Goal: Task Accomplishment & Management: Use online tool/utility

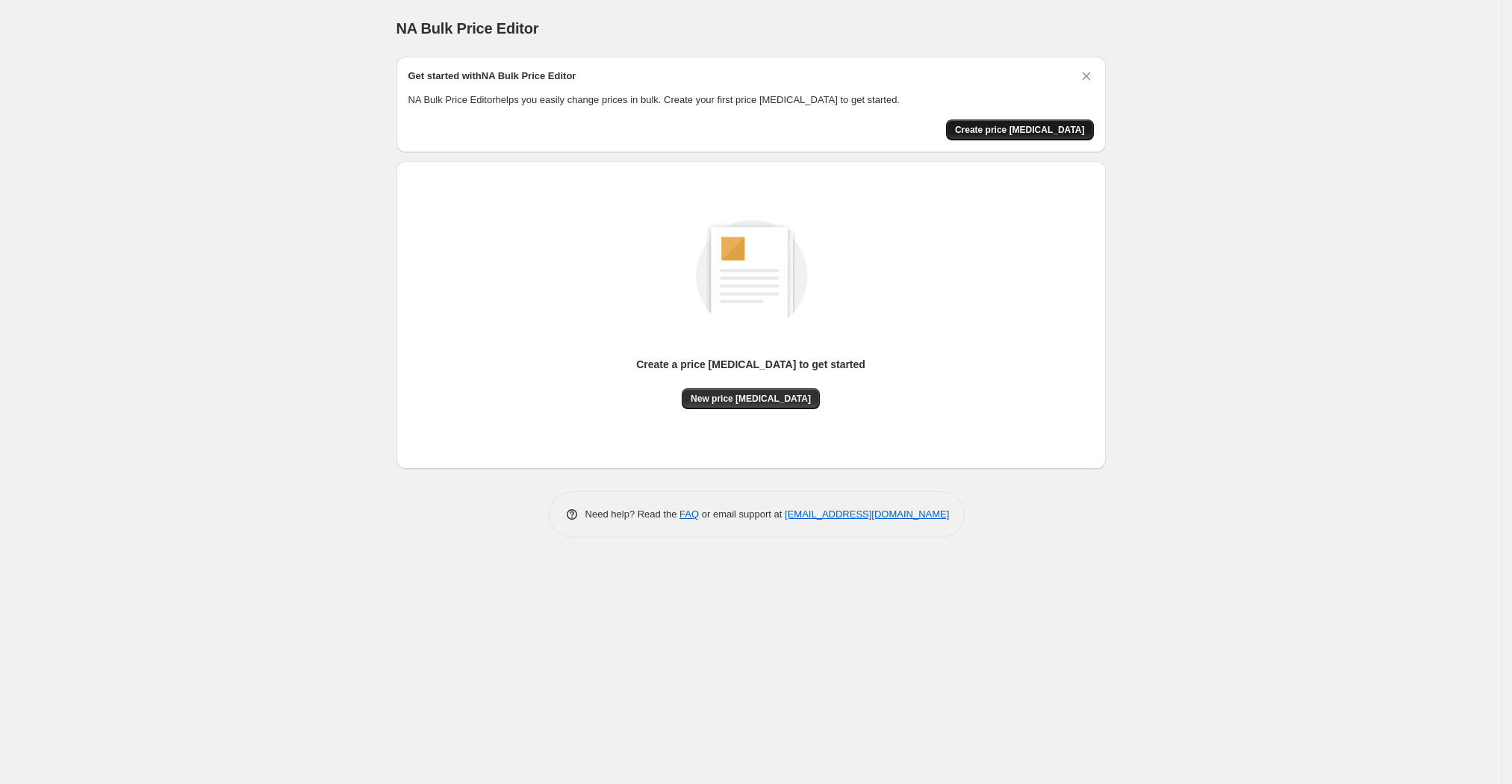
click at [1033, 134] on span "Create price [MEDICAL_DATA]" at bounding box center [1020, 129] width 130 height 12
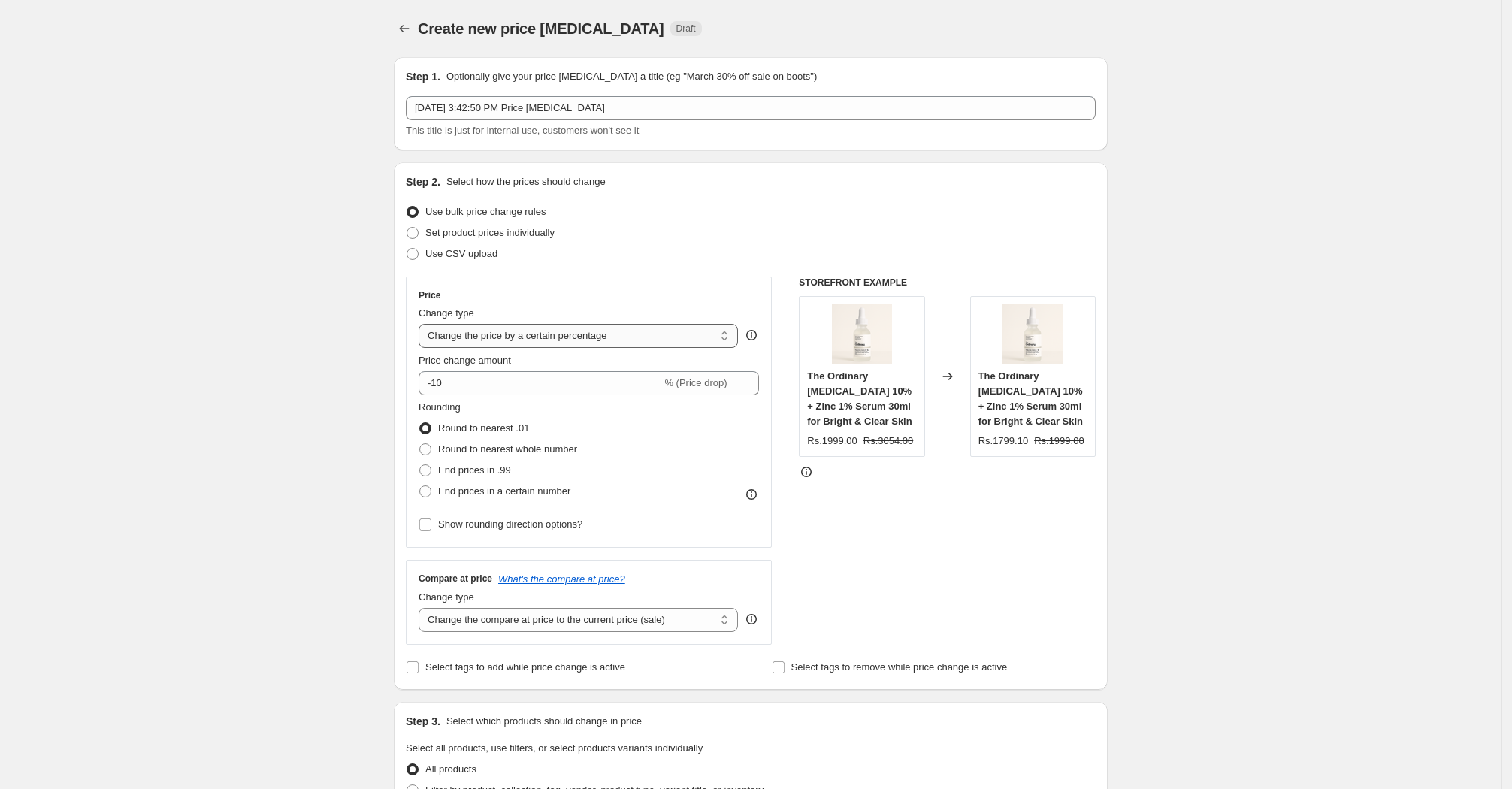
click at [703, 338] on select "Change the price to a certain amount Change the price by a certain amount Chang…" at bounding box center [578, 336] width 319 height 24
select select "to"
click at [423, 324] on select "Change the price to a certain amount Change the price by a certain amount Chang…" at bounding box center [578, 336] width 319 height 24
type input "80.00"
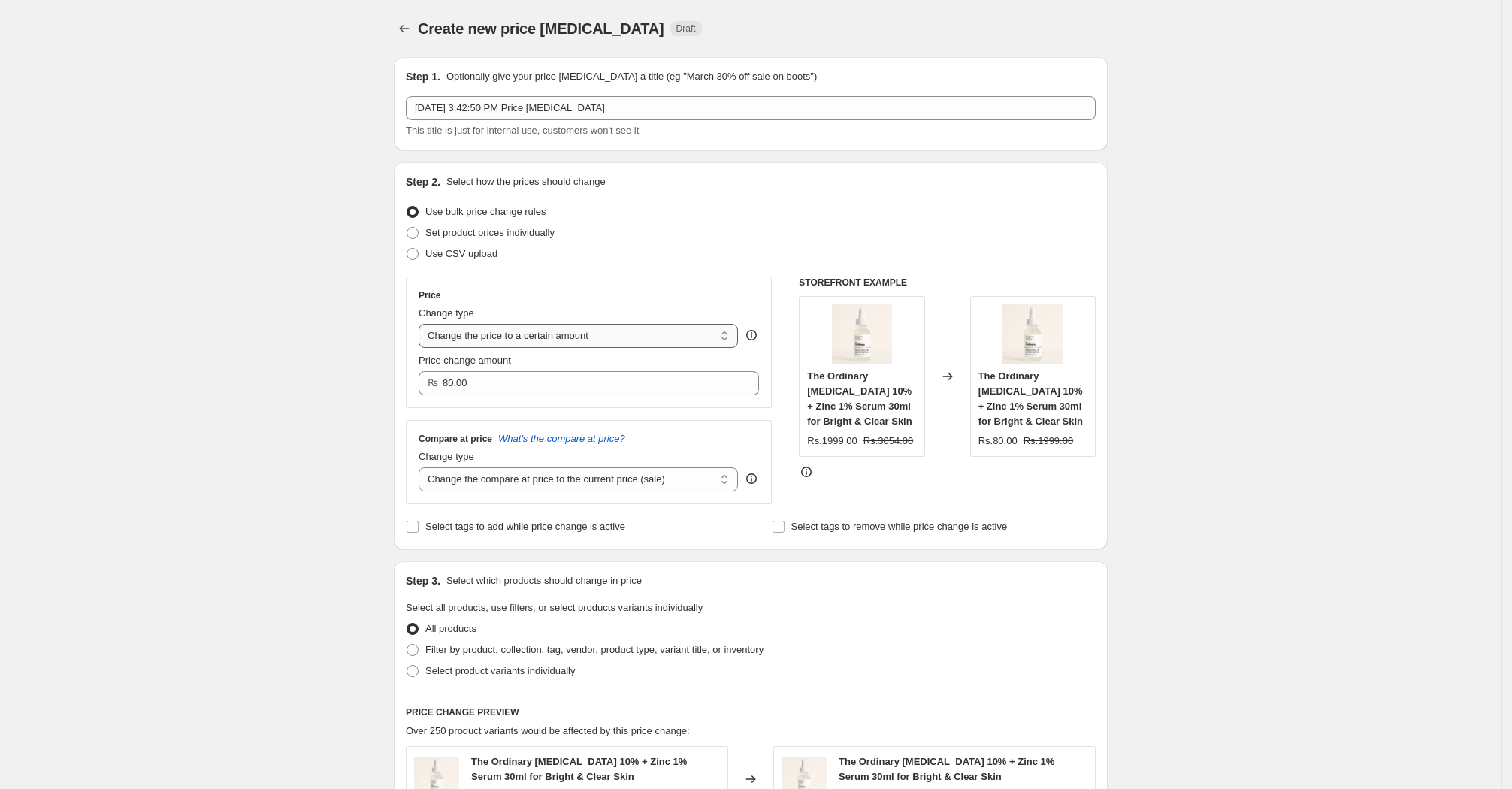
click at [652, 331] on select "Change the price to a certain amount Change the price by a certain amount Chang…" at bounding box center [578, 336] width 319 height 24
select select "bcap"
click at [423, 324] on select "Change the price to a certain amount Change the price by a certain amount Chang…" at bounding box center [578, 336] width 319 height 24
type input "-12.00"
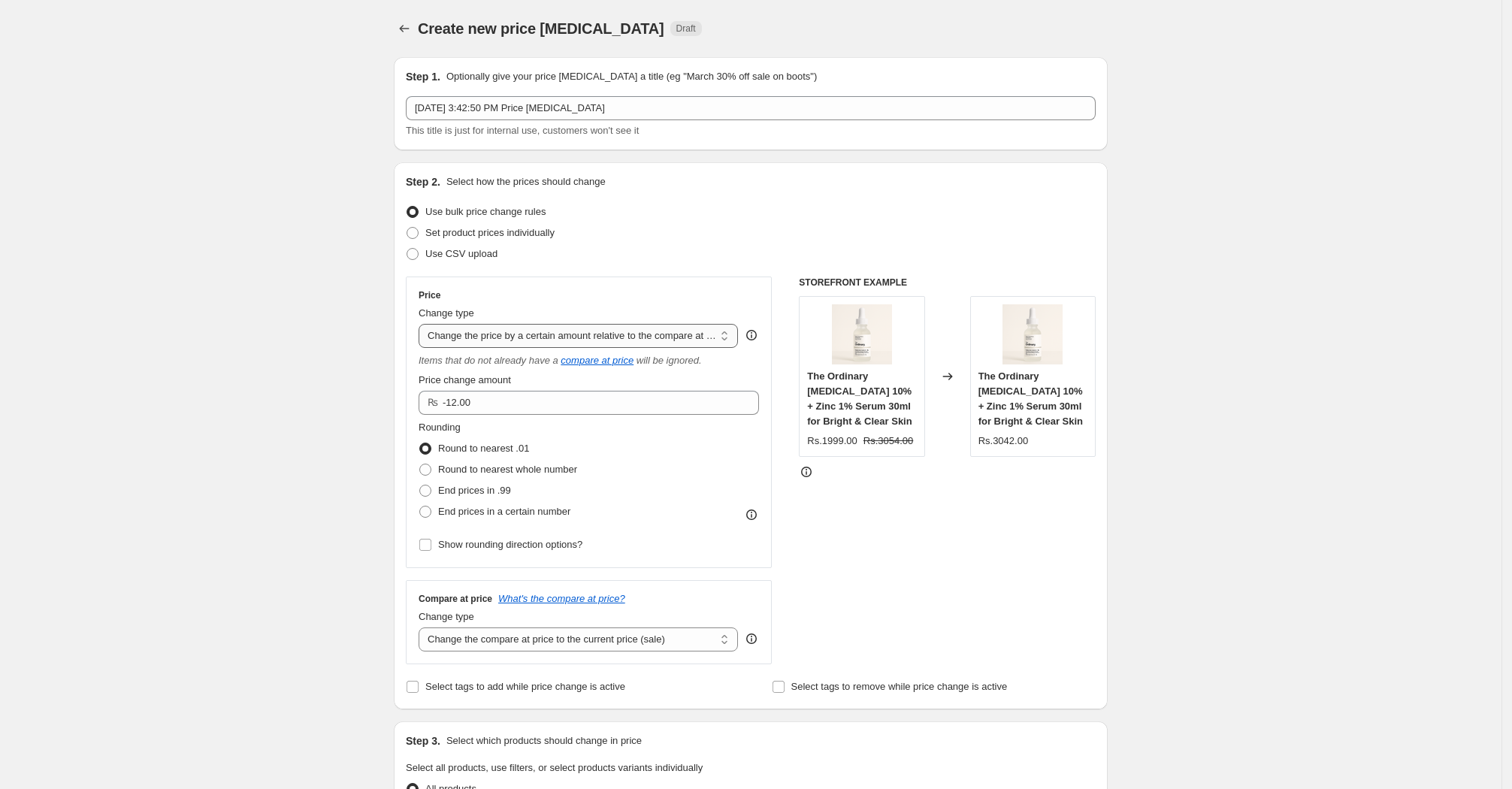
click at [656, 331] on select "Change the price to a certain amount Change the price by a certain amount Chang…" at bounding box center [578, 336] width 319 height 24
select select "margin"
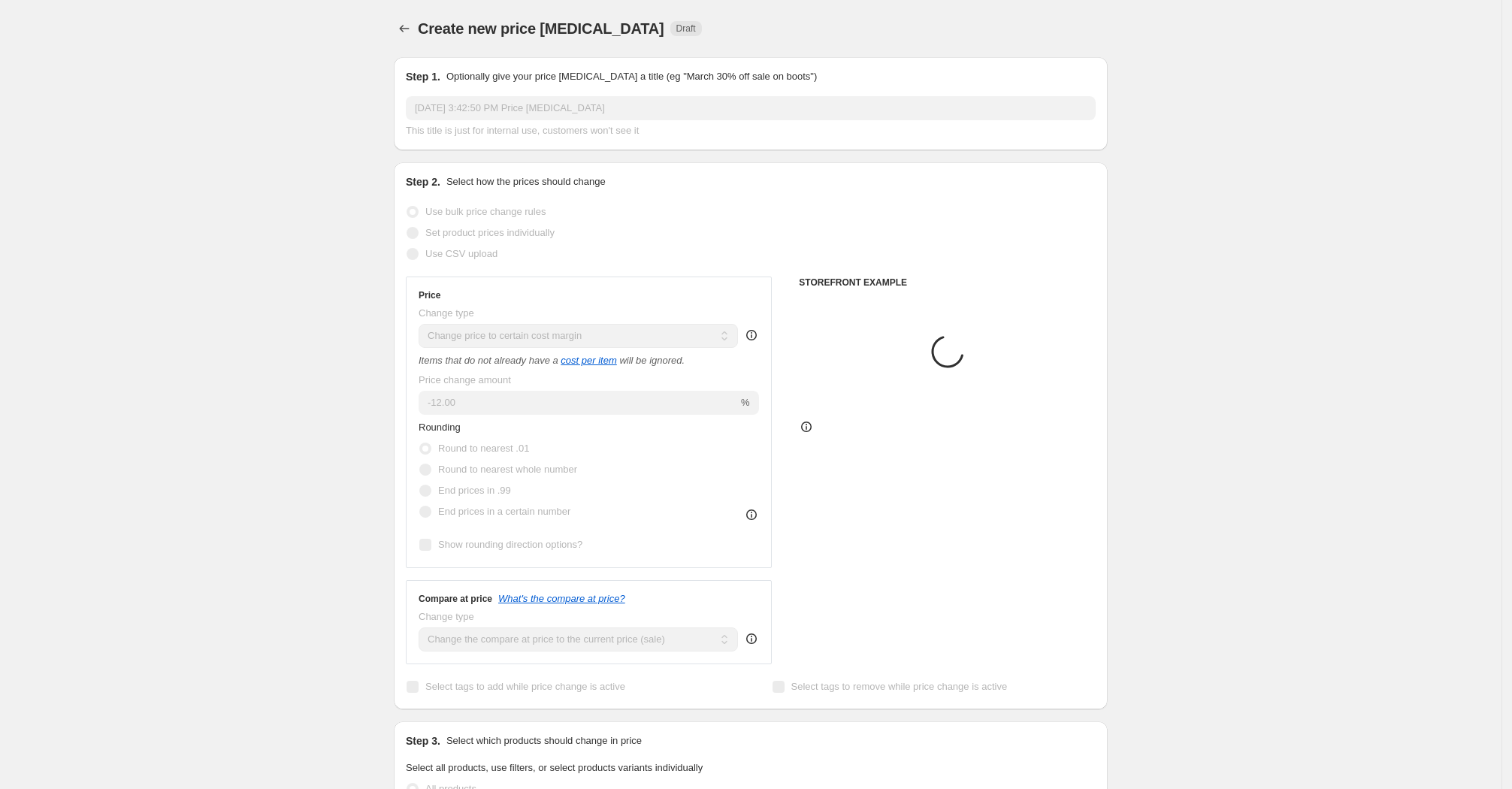
type input "50"
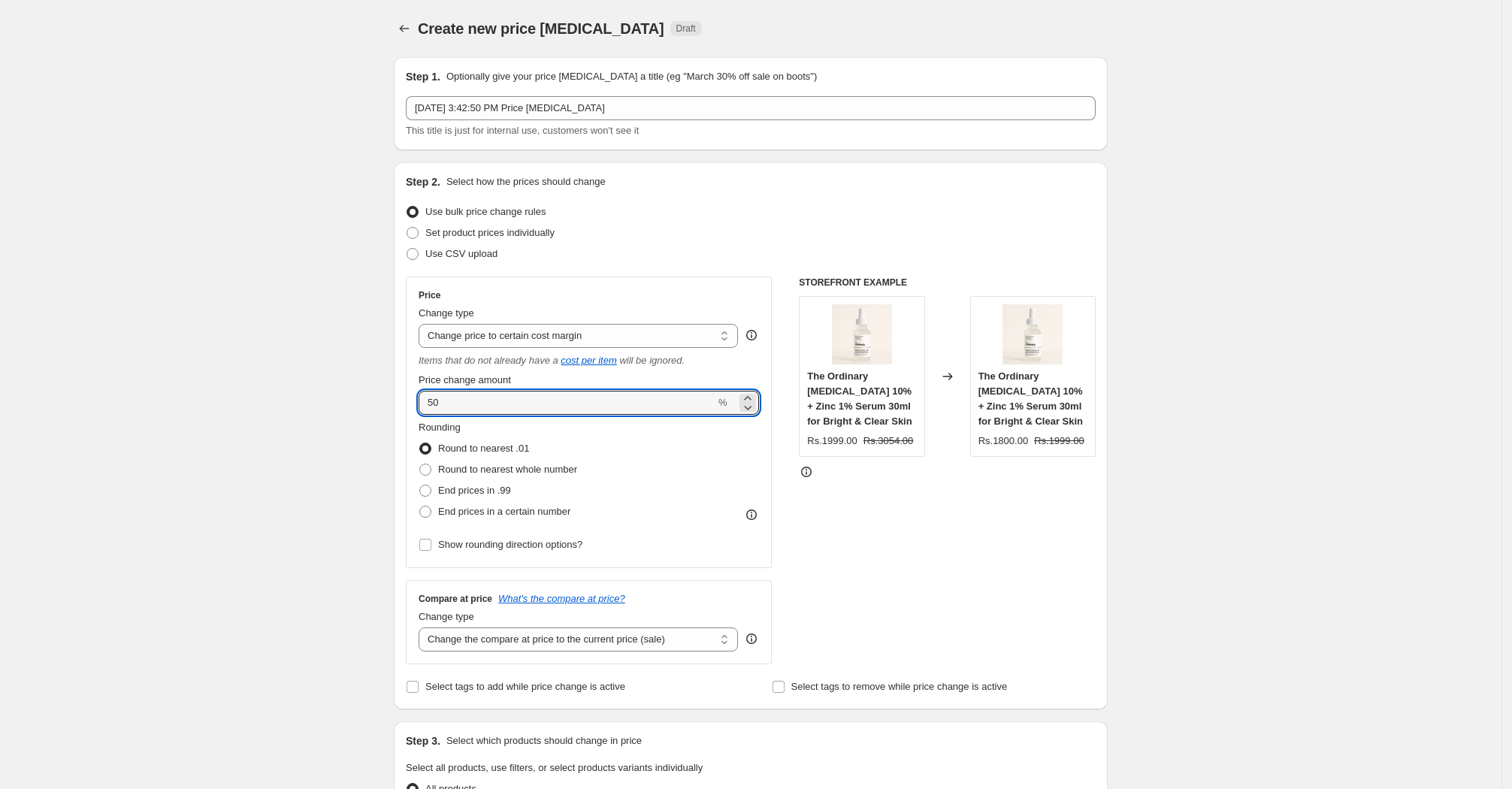
drag, startPoint x: 456, startPoint y: 403, endPoint x: 420, endPoint y: 402, distance: 36.0
click at [419, 402] on div "Price Change type Change the price to a certain amount Change the price by a ce…" at bounding box center [588, 423] width 366 height 292
click at [491, 400] on input "50" at bounding box center [567, 402] width 297 height 24
click at [622, 335] on select "Change the price to a certain amount Change the price by a certain amount Chang…" at bounding box center [578, 336] width 319 height 24
click at [423, 324] on select "Change the price to a certain amount Change the price by a certain amount Chang…" at bounding box center [578, 336] width 319 height 24
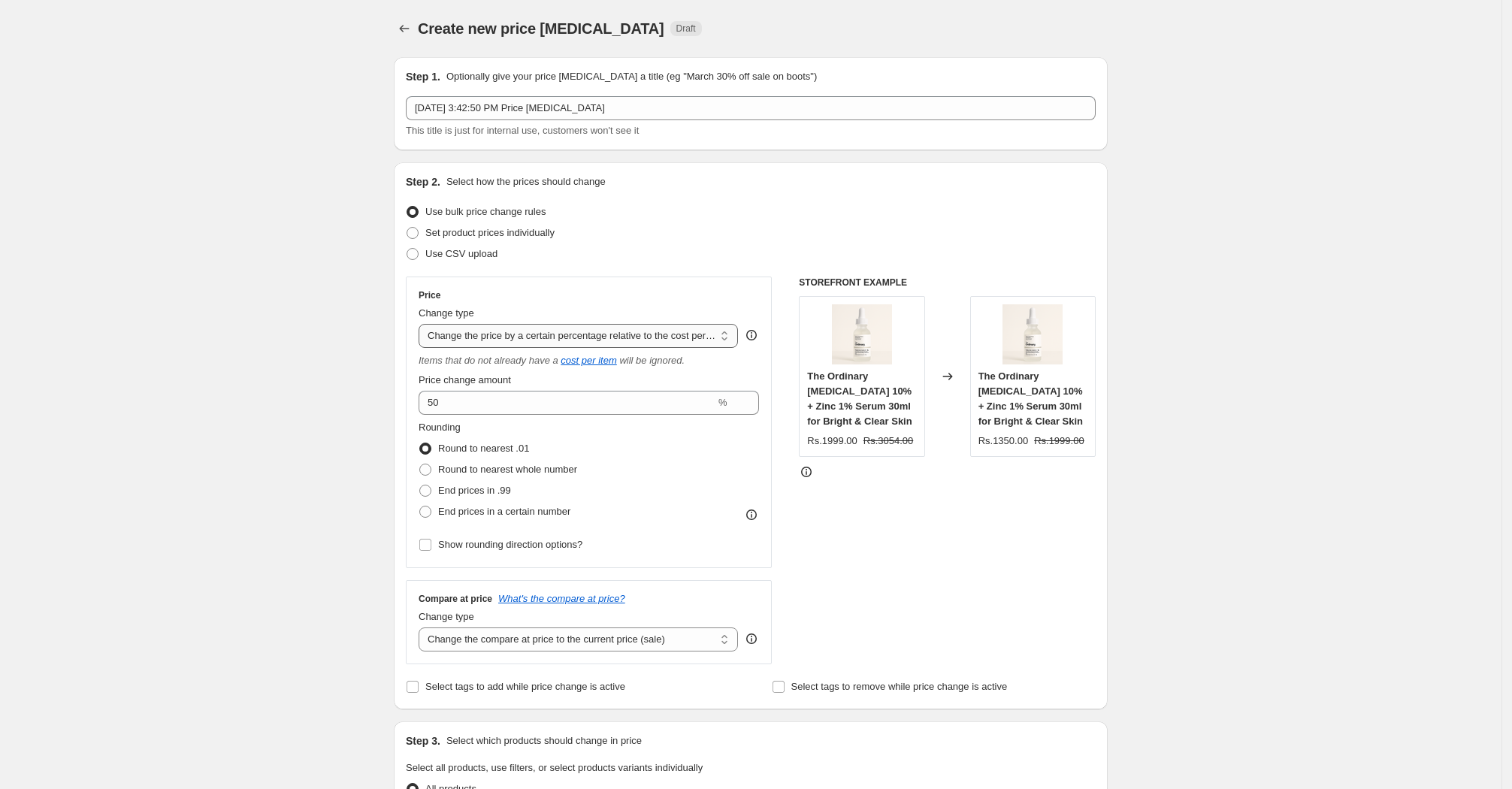
click at [603, 335] on select "Change the price to a certain amount Change the price by a certain amount Chang…" at bounding box center [578, 336] width 319 height 24
select select "bcap"
click at [423, 324] on select "Change the price to a certain amount Change the price by a certain amount Chang…" at bounding box center [578, 336] width 319 height 24
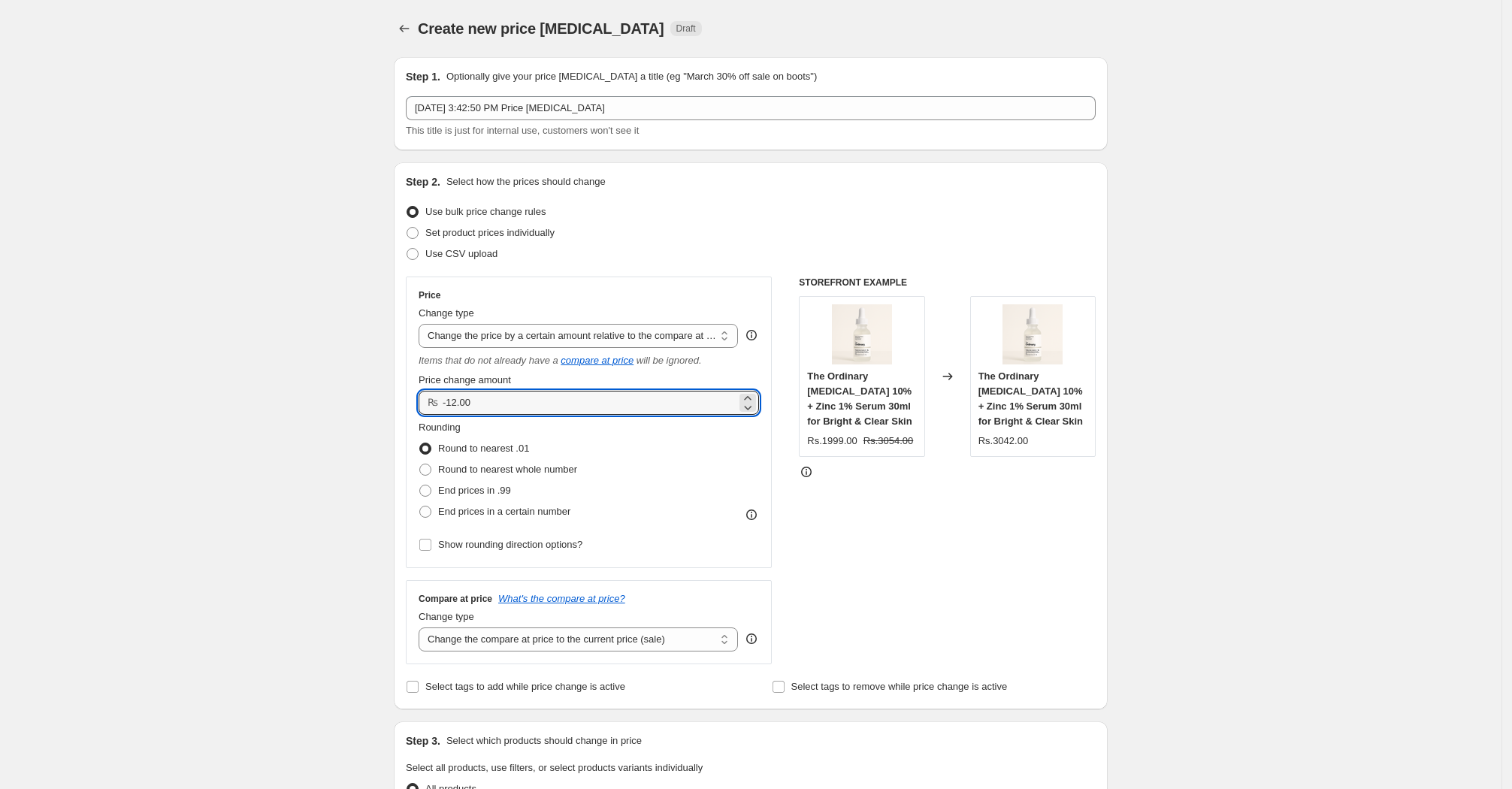
drag, startPoint x: 504, startPoint y: 402, endPoint x: 402, endPoint y: 409, distance: 102.2
click at [402, 409] on div "Step 2. Select how the prices should change Use bulk price change rules Set pro…" at bounding box center [751, 436] width 714 height 547
click at [505, 398] on input "-12.00" at bounding box center [589, 402] width 294 height 24
click at [755, 397] on icon at bounding box center [747, 398] width 15 height 15
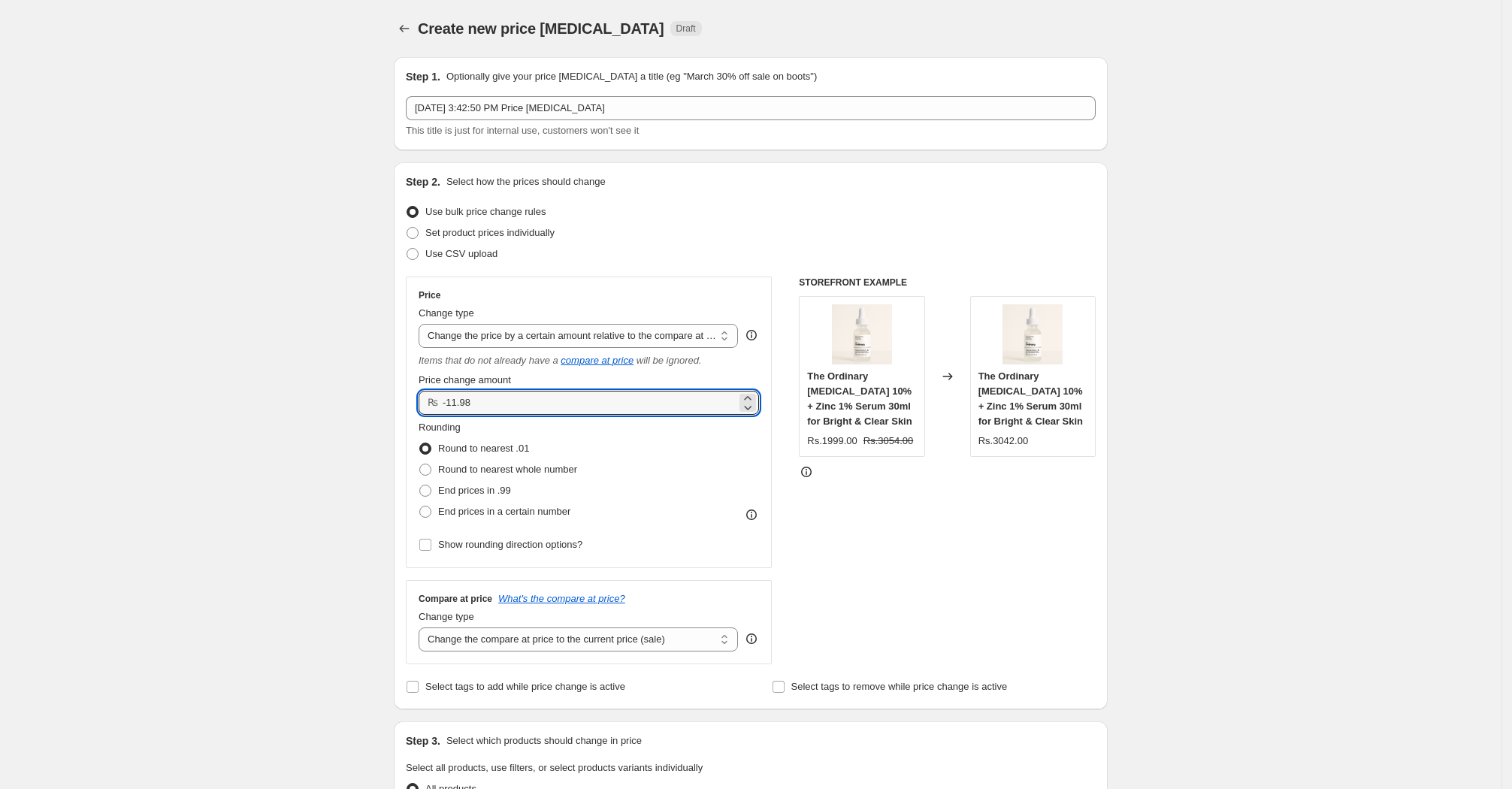
click at [711, 438] on div "Rounding Round to nearest .01 Round to nearest whole number End prices in .99 E…" at bounding box center [589, 471] width 340 height 102
drag, startPoint x: 623, startPoint y: 405, endPoint x: 381, endPoint y: 405, distance: 242.0
click at [381, 405] on div "Create new price [MEDICAL_DATA]. This page is ready Create new price [MEDICAL_D…" at bounding box center [751, 773] width 750 height 1546
type input "12.00"
click at [595, 424] on div "Rounding Round to nearest .01 Round to nearest whole number End prices in .99 E…" at bounding box center [589, 471] width 340 height 102
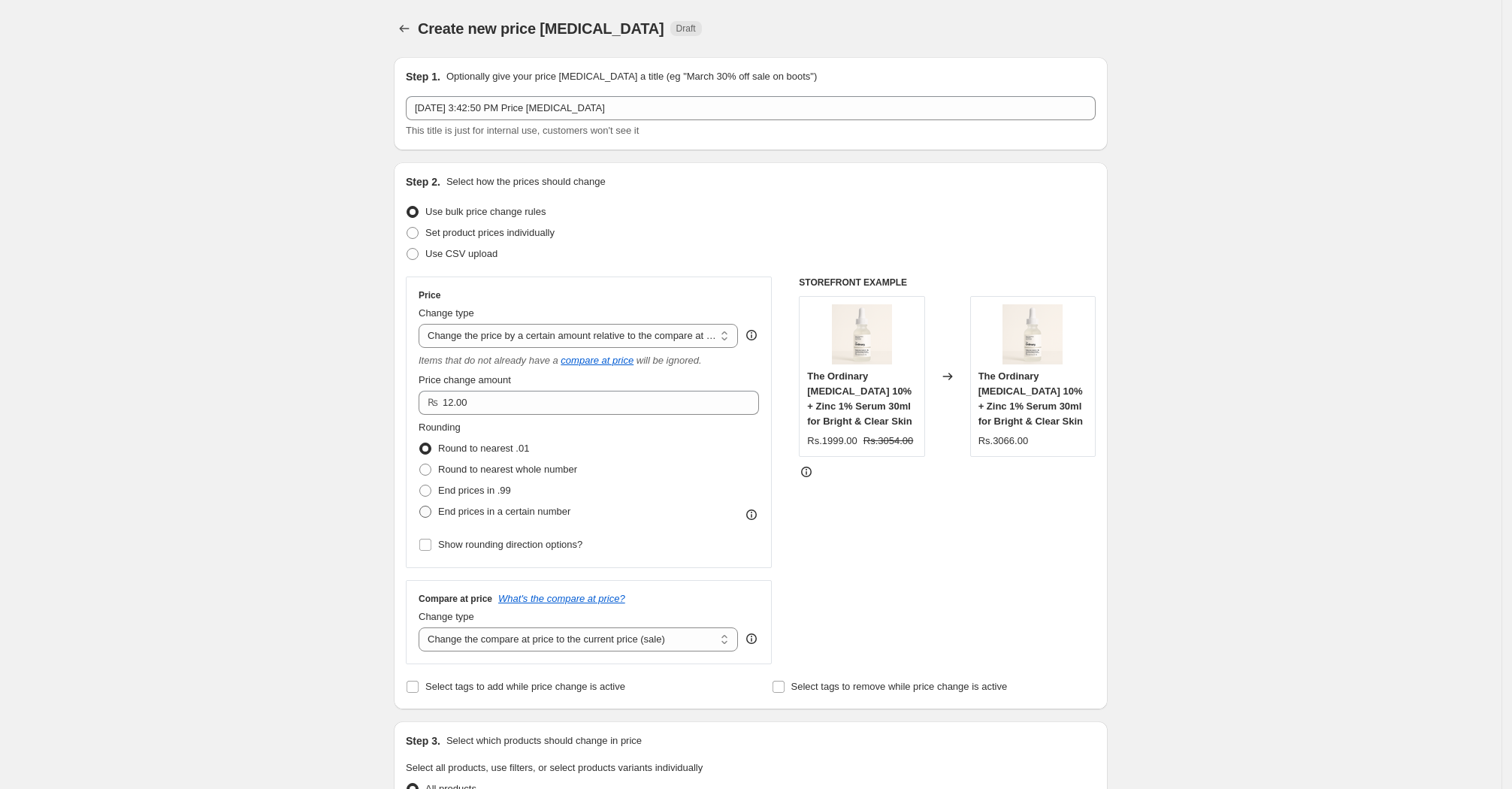
click at [525, 508] on span "End prices in a certain number" at bounding box center [504, 511] width 133 height 11
click at [420, 507] on input "End prices in a certain number" at bounding box center [420, 506] width 1 height 1
radio input "true"
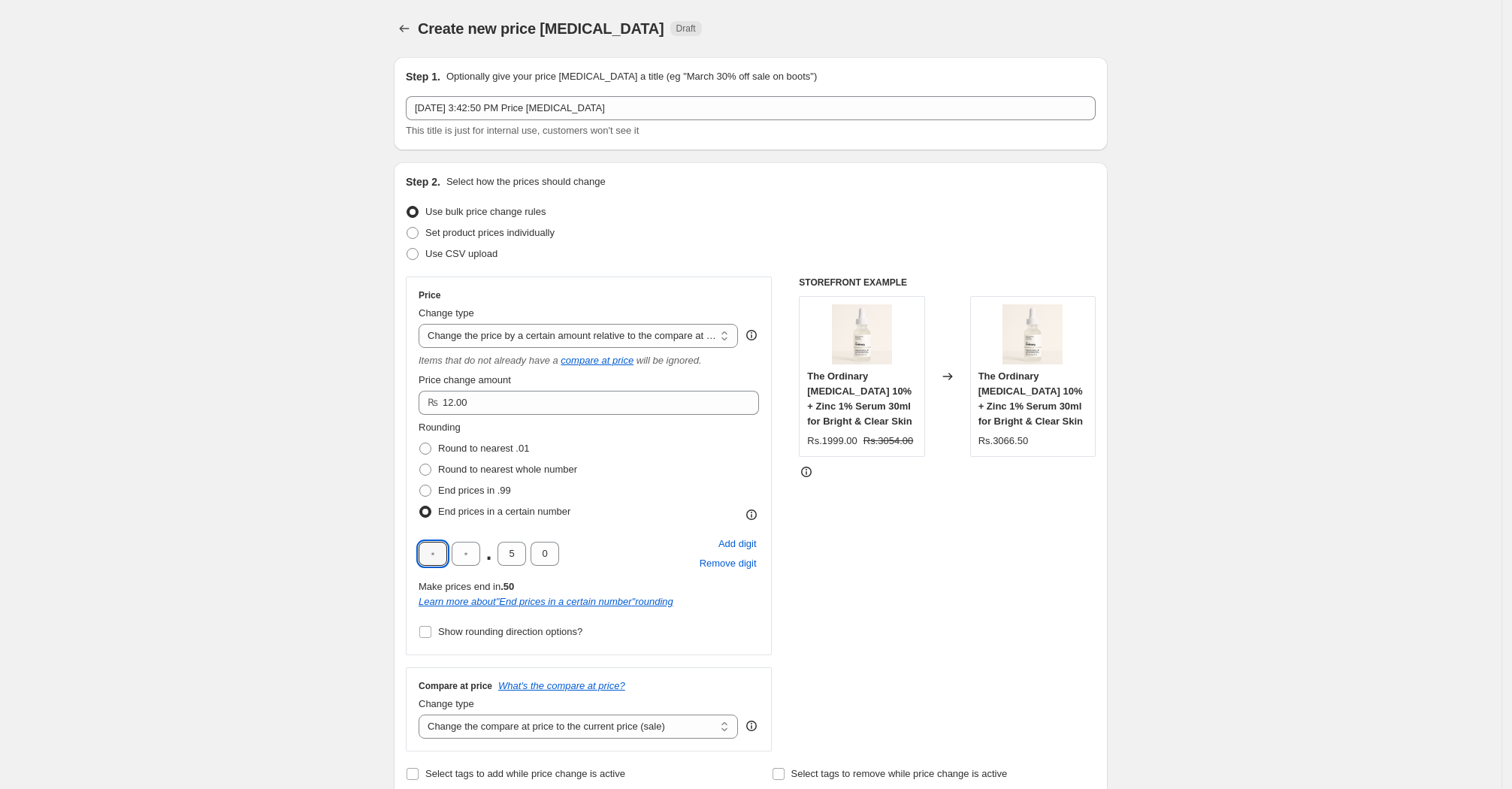
drag, startPoint x: 439, startPoint y: 555, endPoint x: 404, endPoint y: 562, distance: 35.7
click at [404, 562] on div "Step 2. Select how the prices should change Use bulk price change rules Set pro…" at bounding box center [751, 479] width 714 height 634
click at [520, 556] on input "5" at bounding box center [511, 554] width 28 height 24
type input "2"
click at [722, 562] on span "Remove digit" at bounding box center [728, 563] width 57 height 15
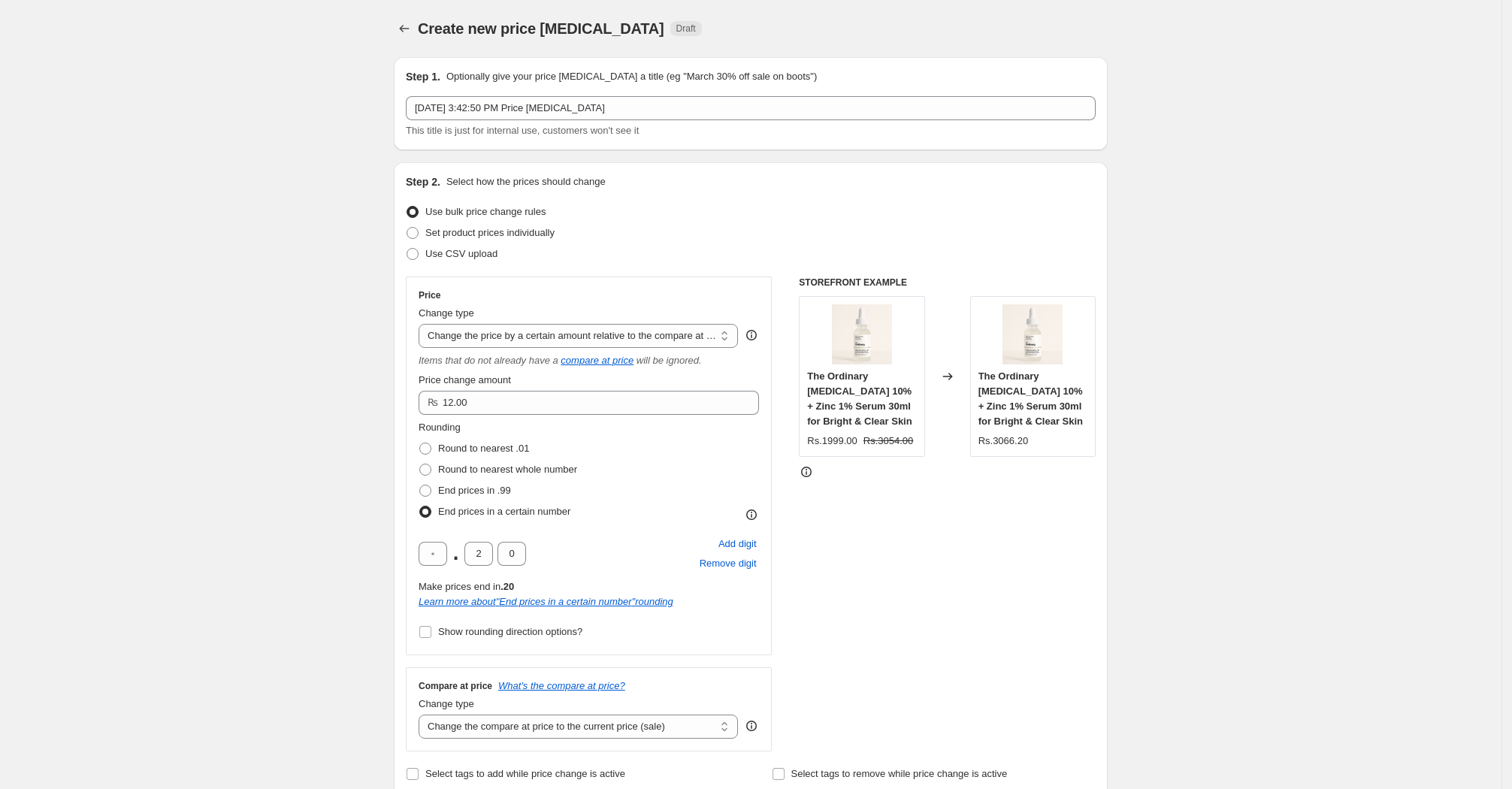
click at [614, 567] on div ". 2 0 Add digit Remove digit" at bounding box center [589, 554] width 340 height 39
click at [746, 540] on span "Add digit" at bounding box center [737, 544] width 38 height 15
click at [482, 251] on span "Use CSV upload" at bounding box center [461, 253] width 72 height 11
click at [407, 249] on input "Use CSV upload" at bounding box center [406, 248] width 1 height 1
radio input "true"
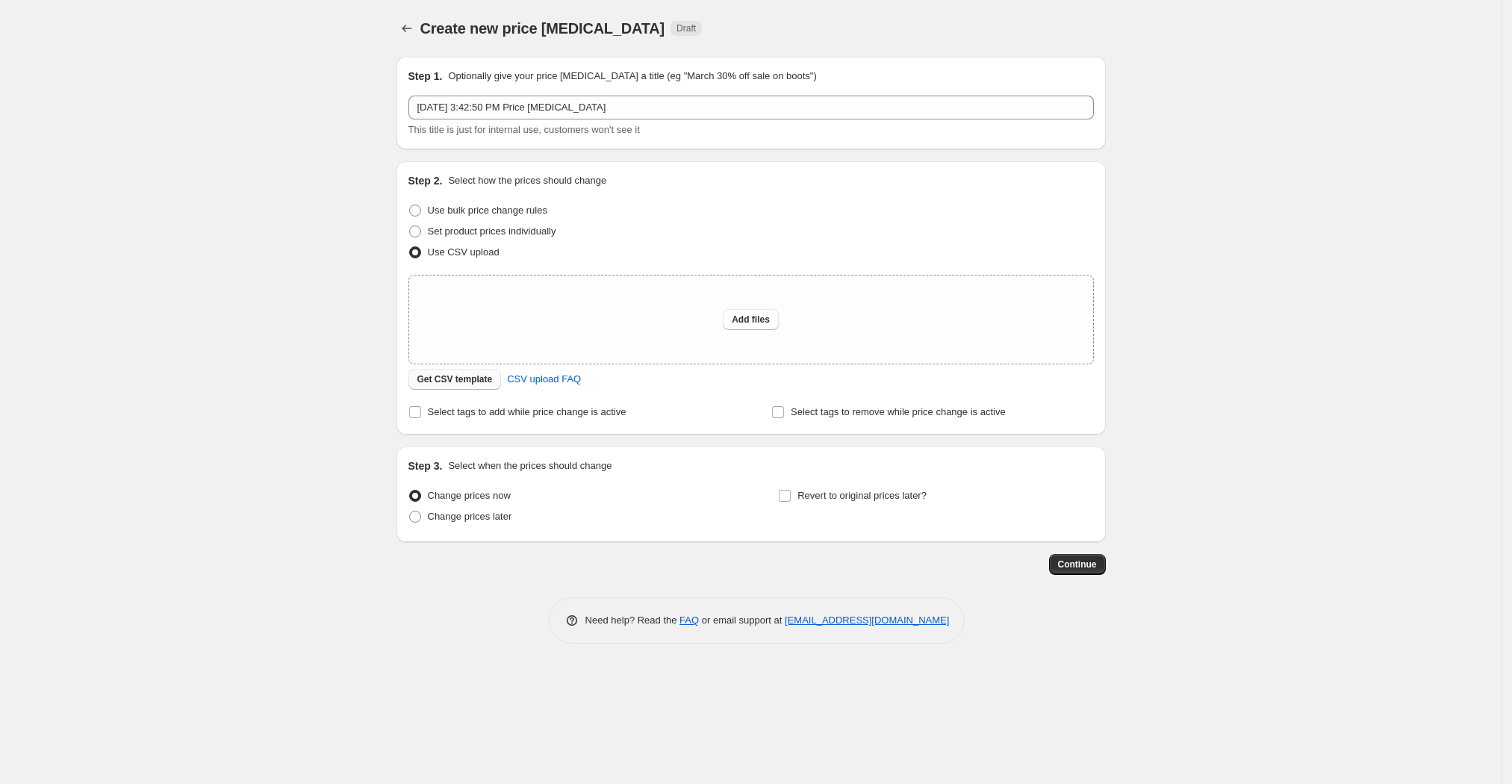
click at [478, 377] on span "Get CSV template" at bounding box center [455, 379] width 76 height 12
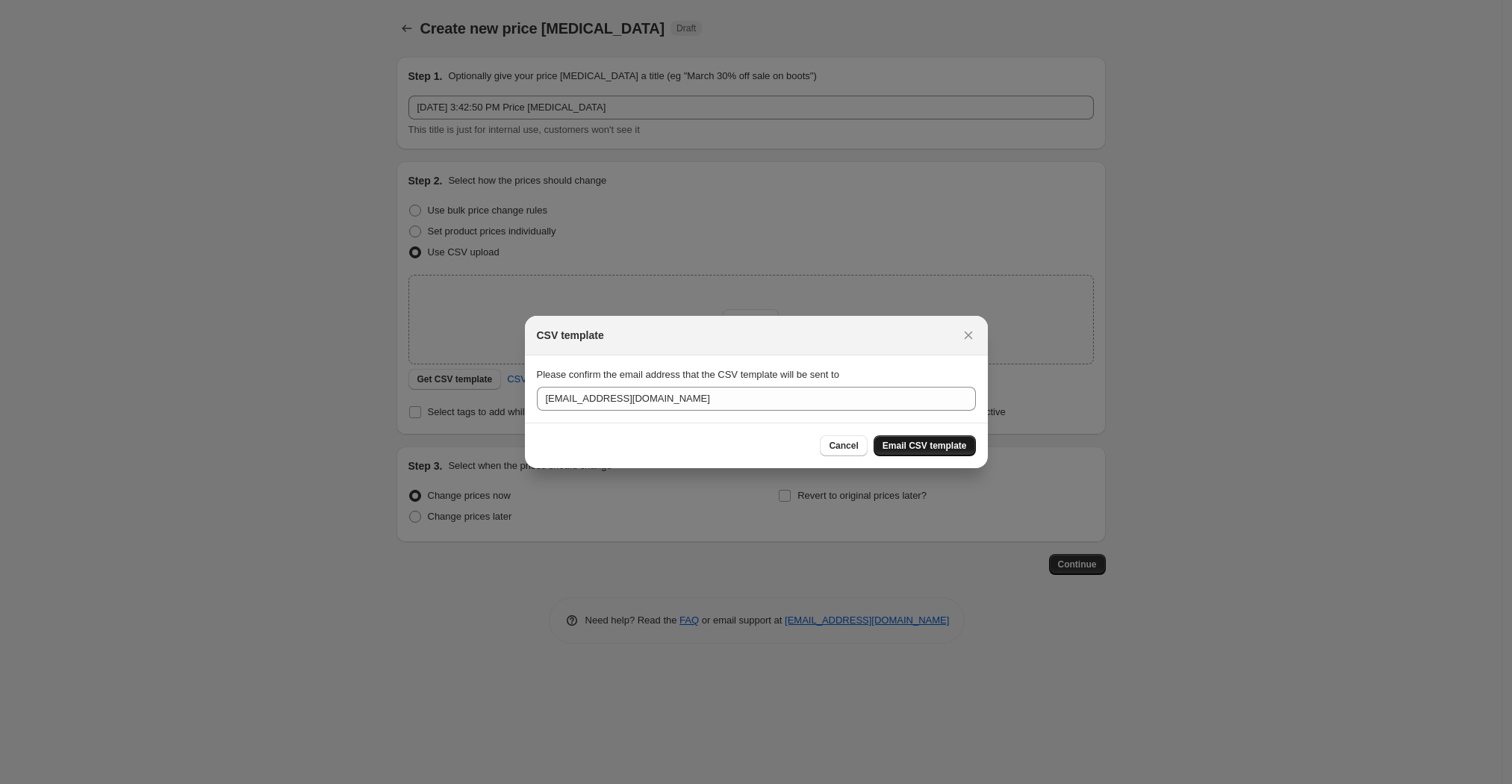
click at [931, 443] on span "Email CSV template" at bounding box center [925, 445] width 84 height 12
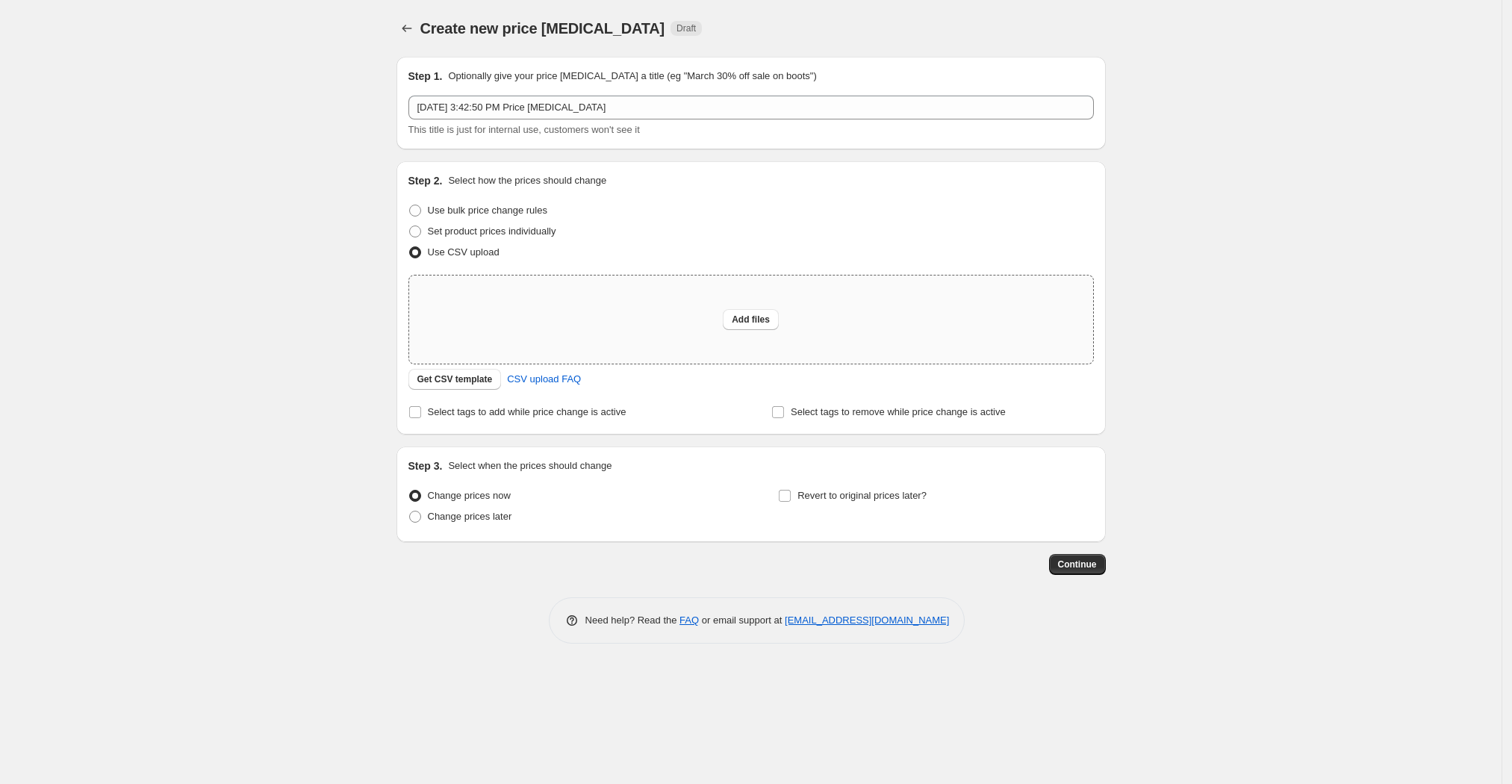
click at [757, 298] on div "Add files" at bounding box center [751, 320] width 684 height 88
type input "C:\fakepath\csv_template_user_64044.csv"
click at [560, 373] on span "CSV upload FAQ" at bounding box center [544, 379] width 74 height 15
click at [753, 309] on button "Add files" at bounding box center [751, 320] width 56 height 21
type input "C:\fakepath\csv_template_user_64044.csv"
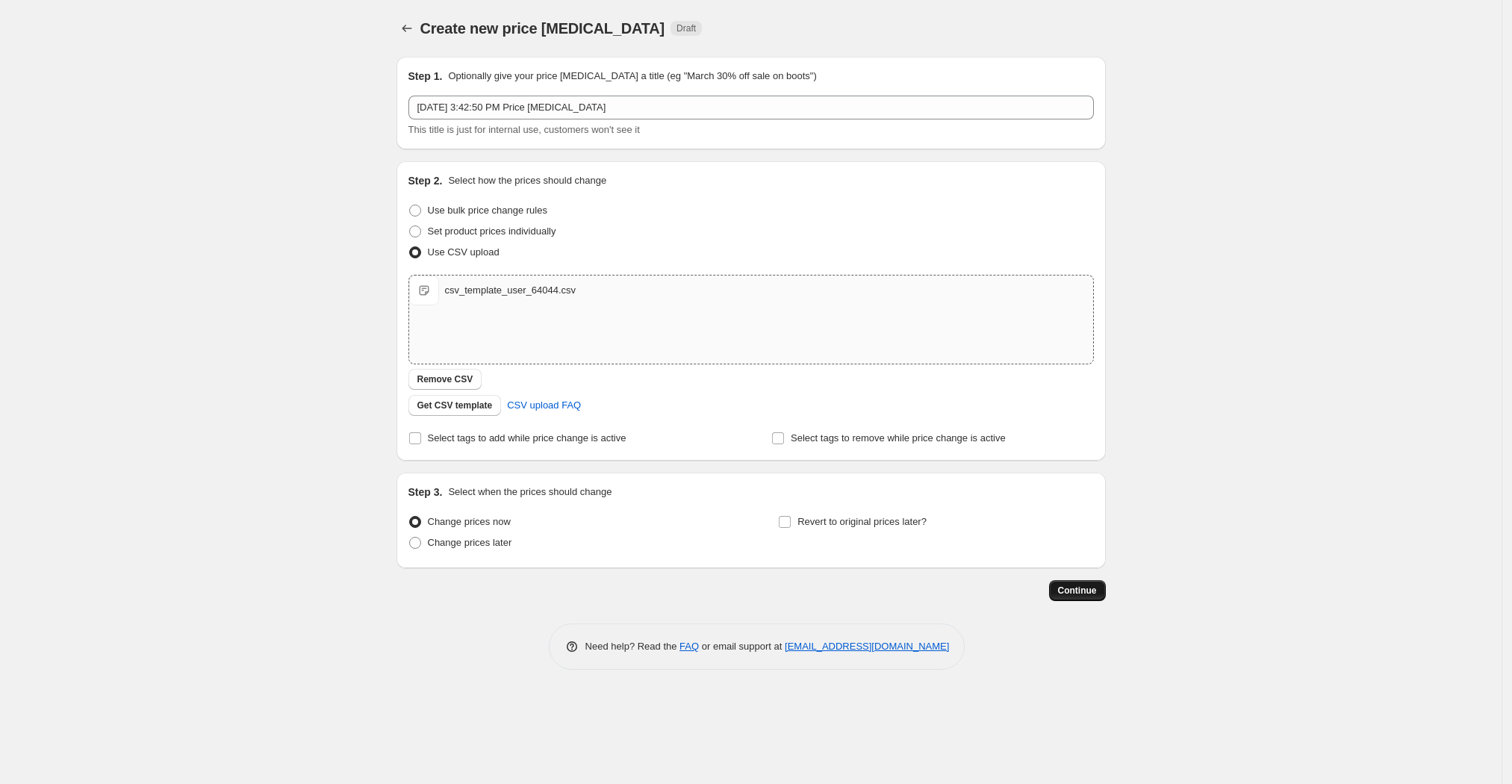
click at [1078, 592] on span "Continue" at bounding box center [1078, 590] width 39 height 12
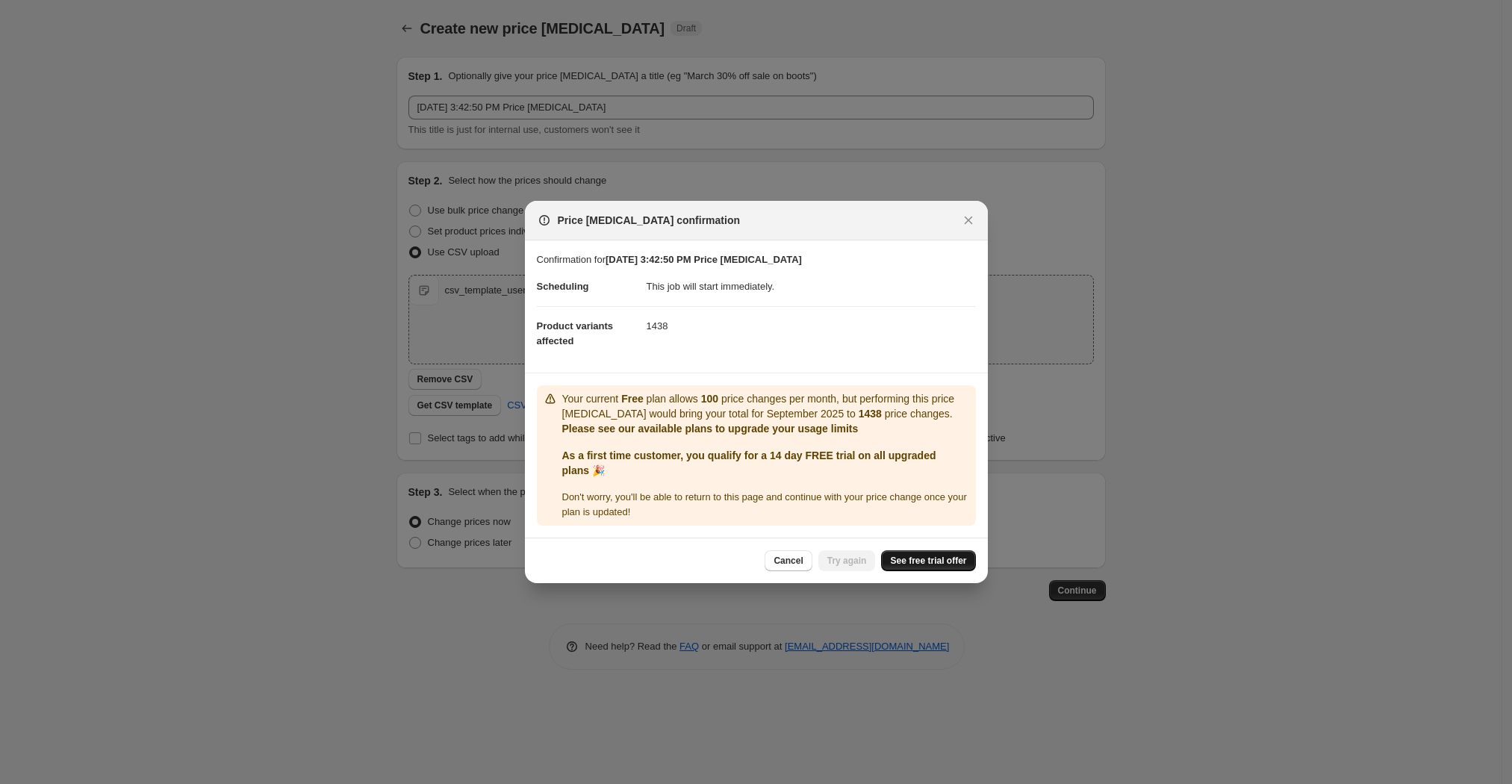
click at [923, 564] on span "See free trial offer" at bounding box center [928, 560] width 76 height 12
click at [859, 563] on span "Try again" at bounding box center [847, 560] width 40 height 12
click at [973, 224] on icon "Close" at bounding box center [968, 220] width 15 height 15
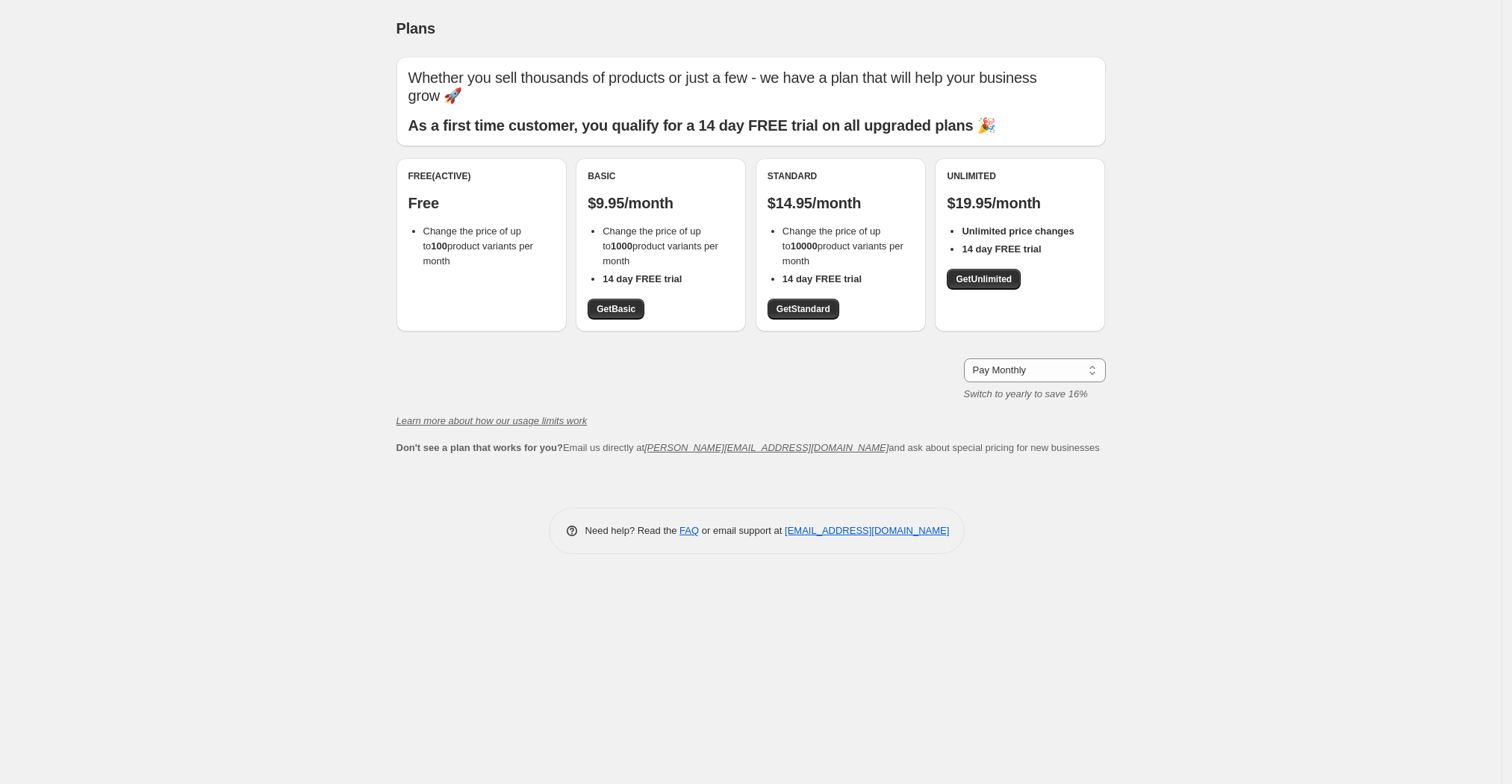
click at [471, 274] on div "Free (Active) Free Change the price of up to 100 product variants per month" at bounding box center [482, 245] width 170 height 173
click at [482, 282] on div "Free (Active) Free Change the price of up to 100 product variants per month" at bounding box center [482, 245] width 170 height 173
